Goal: Find specific page/section: Find specific page/section

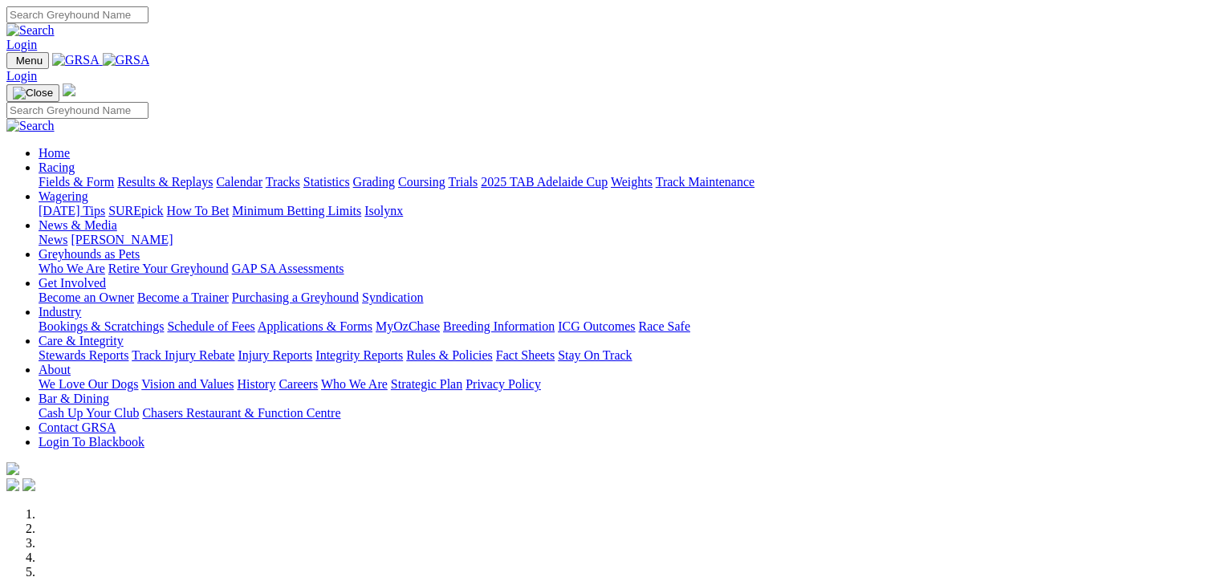
click at [70, 175] on link "Fields & Form" at bounding box center [76, 182] width 75 height 14
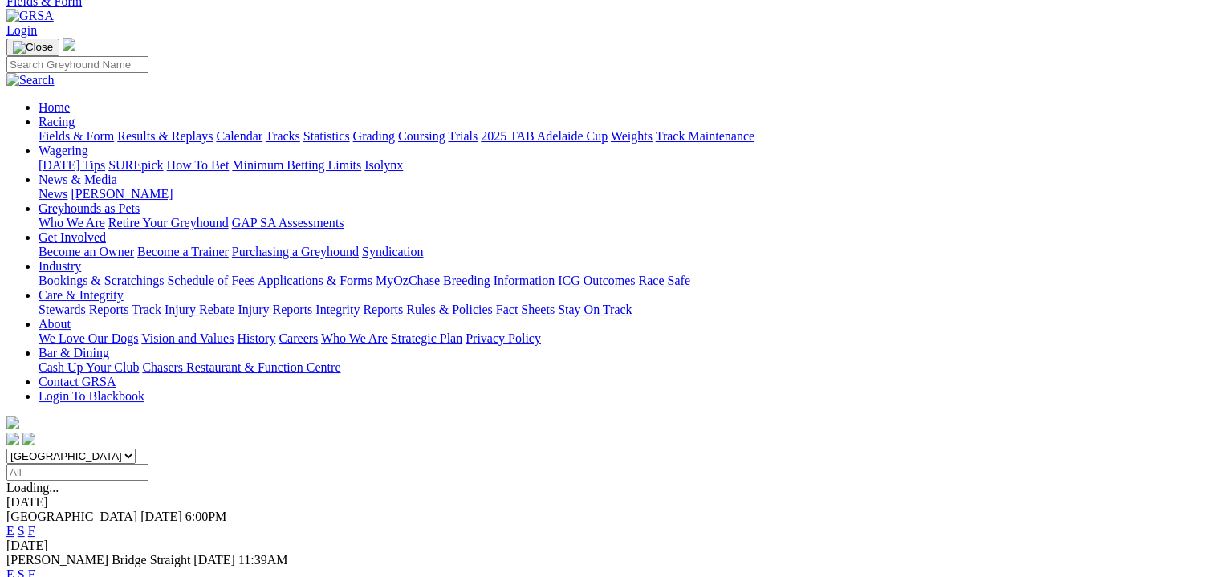
scroll to position [80, 0]
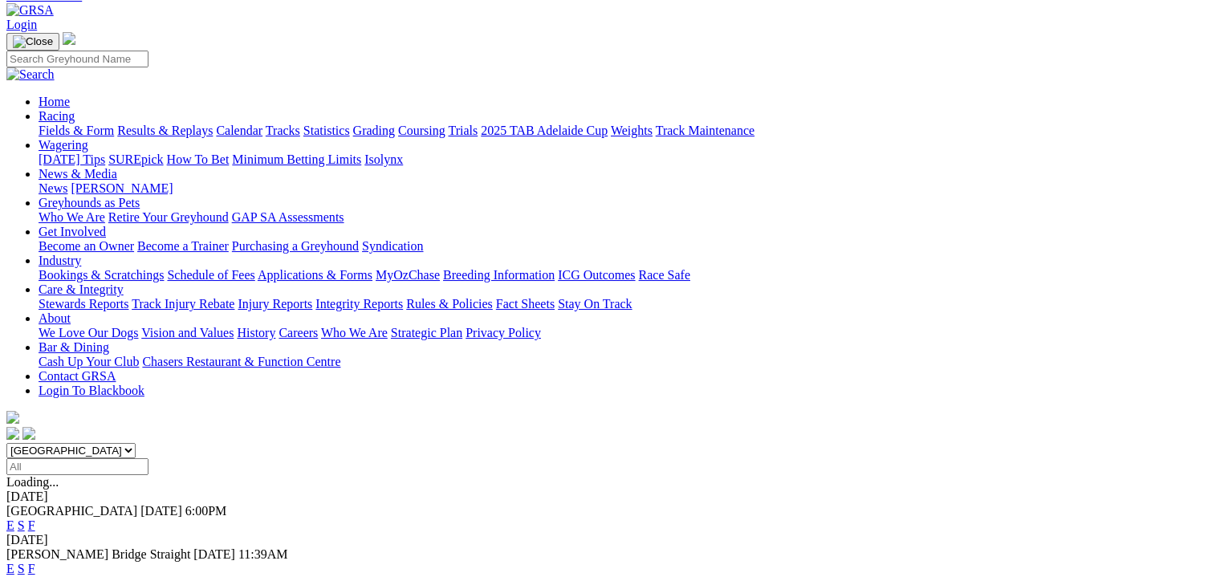
click at [35, 519] on link "F" at bounding box center [31, 526] width 7 height 14
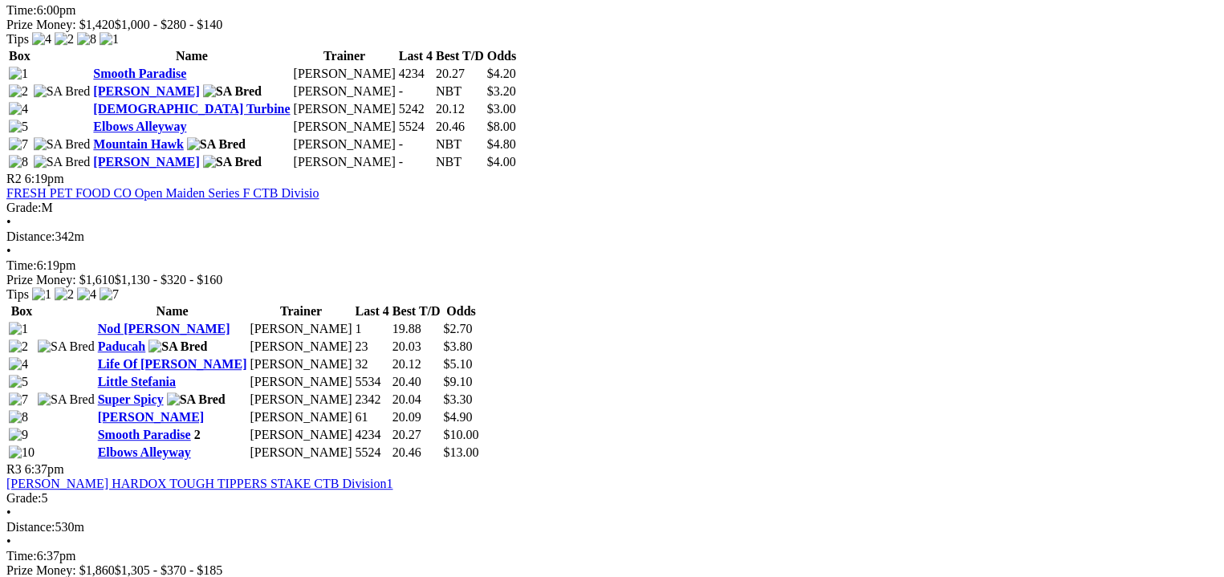
scroll to position [822, 0]
